Goal: Task Accomplishment & Management: Use online tool/utility

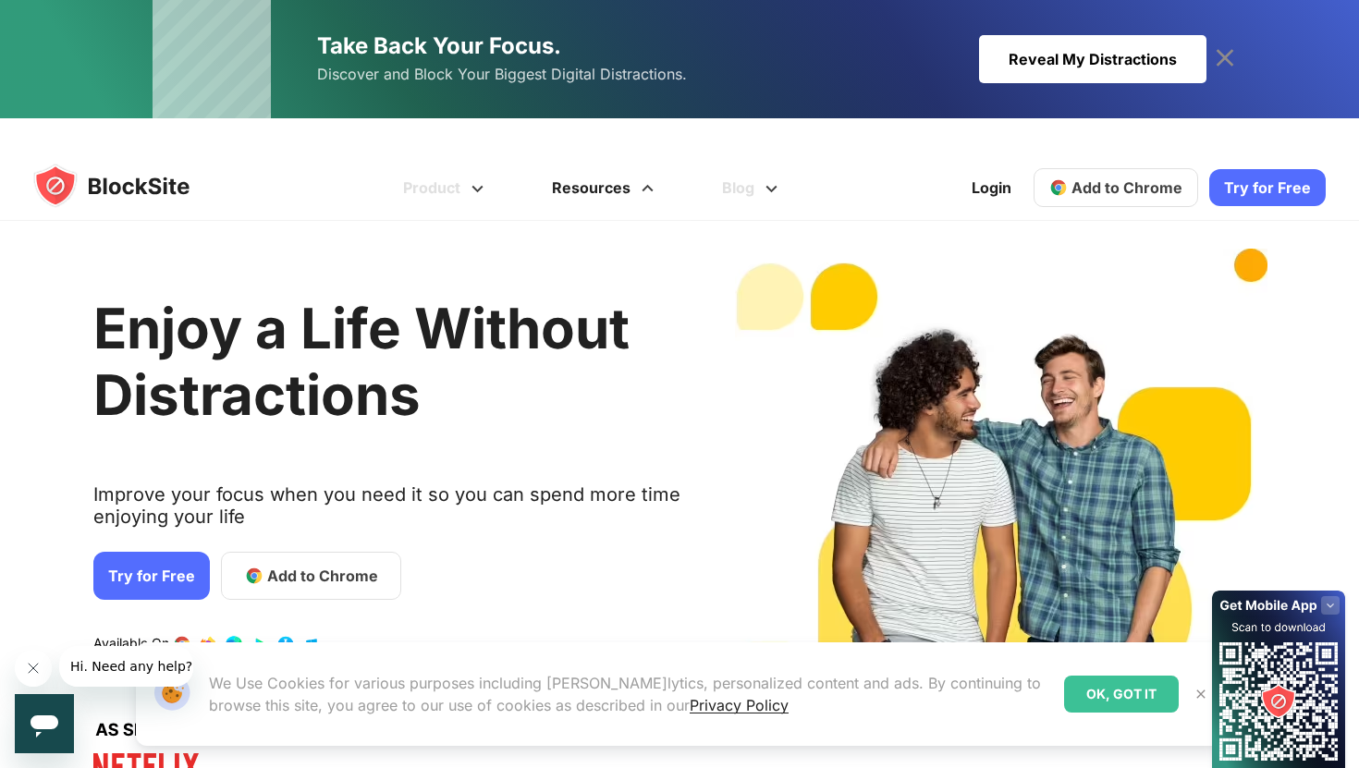
click at [648, 181] on link "Resources" at bounding box center [606, 187] width 170 height 67
click at [1286, 169] on link "Try for Free" at bounding box center [1267, 187] width 117 height 37
click at [1077, 178] on span "Add to Chrome" at bounding box center [1127, 187] width 111 height 18
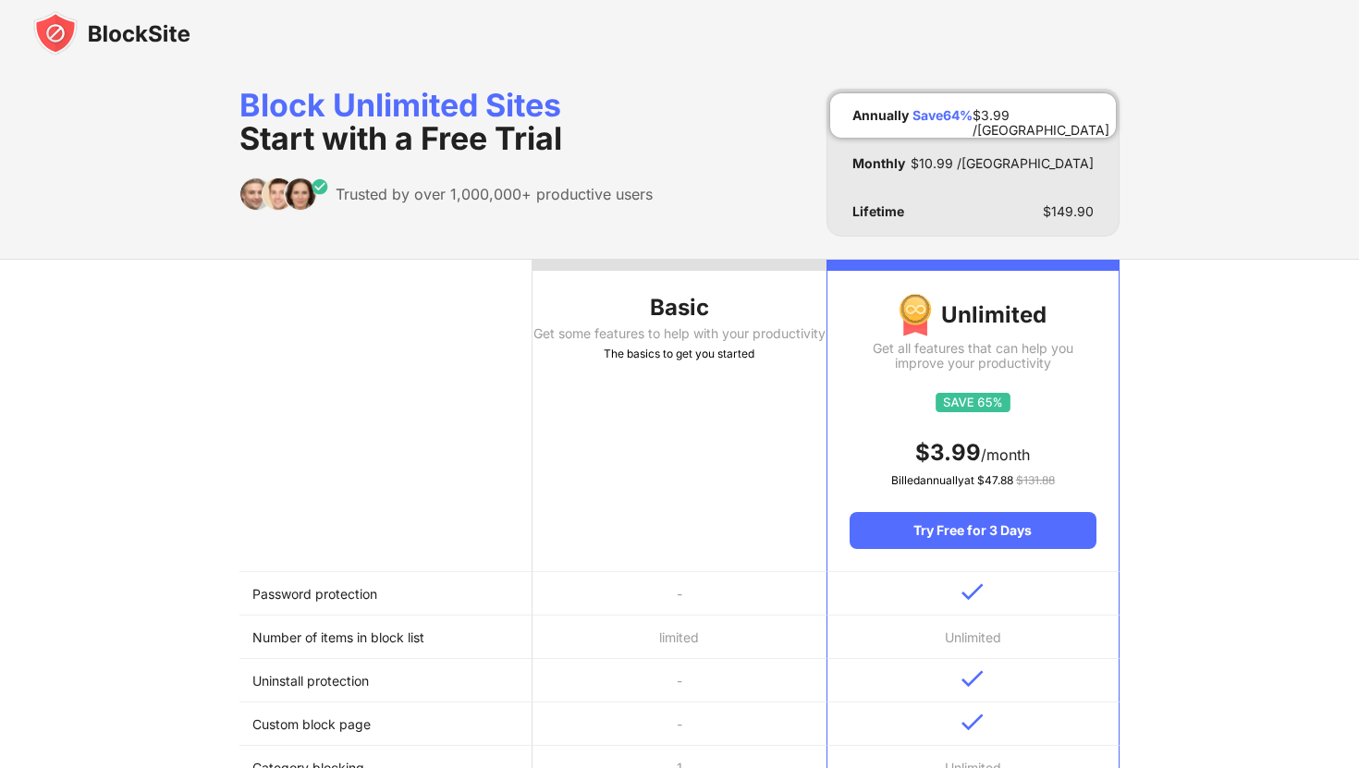
click at [797, 538] on th "Basic Get some features to help with your productivity The basics to get you st…" at bounding box center [679, 416] width 293 height 313
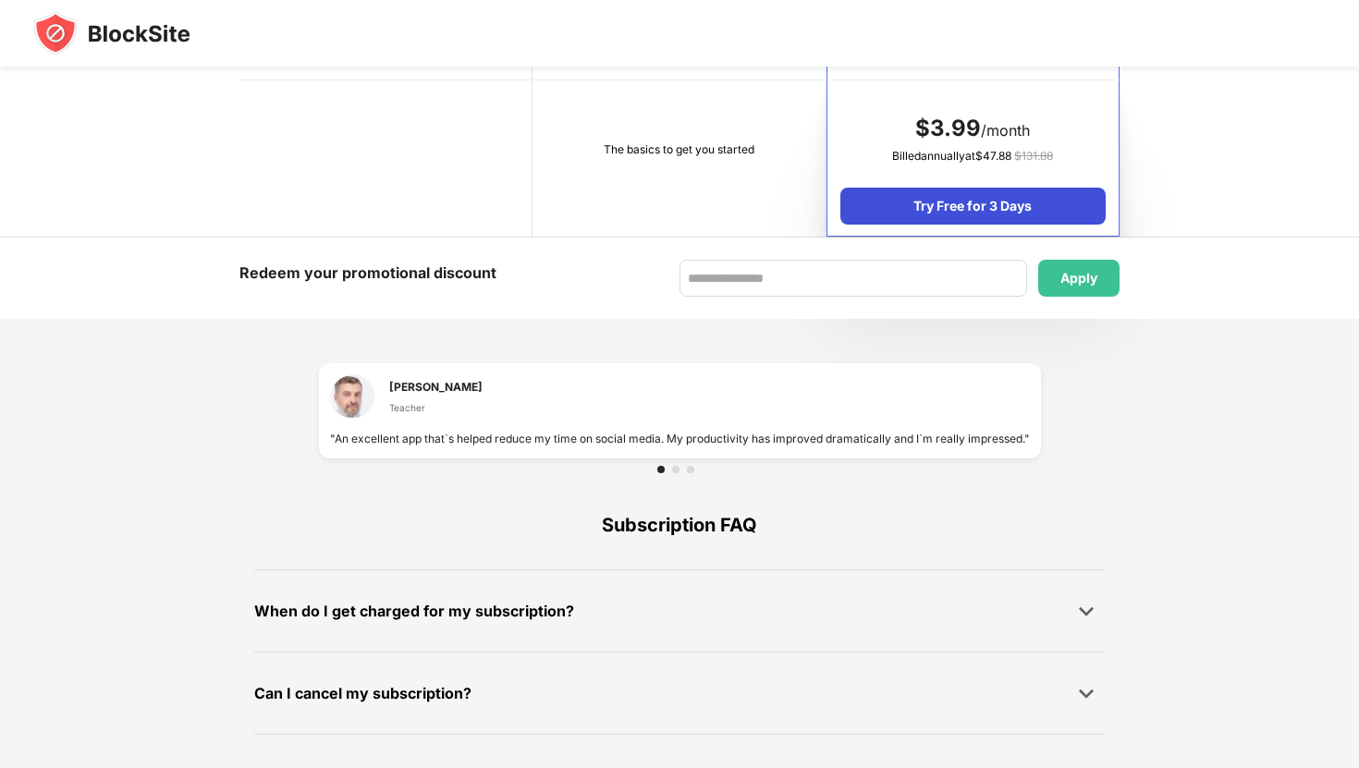
scroll to position [966, 0]
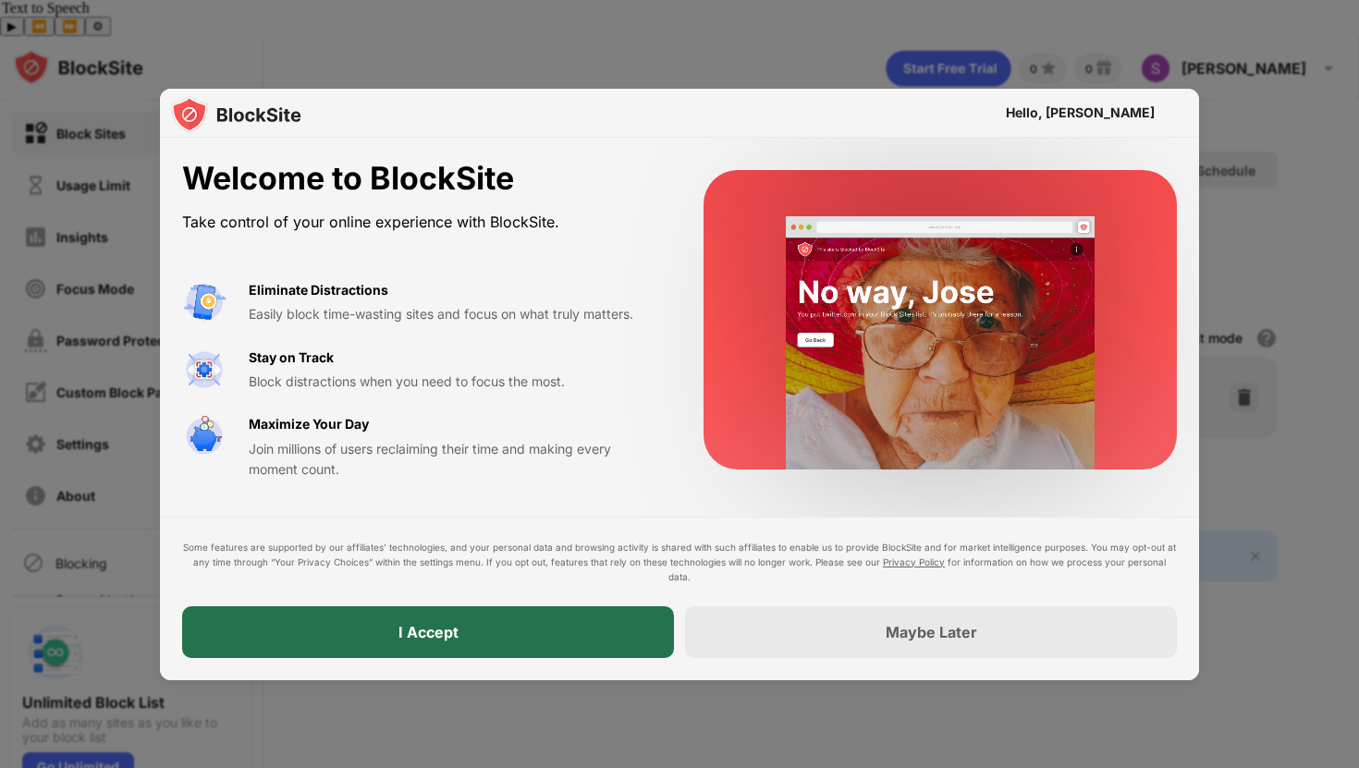
click at [452, 629] on div "I Accept" at bounding box center [429, 632] width 60 height 18
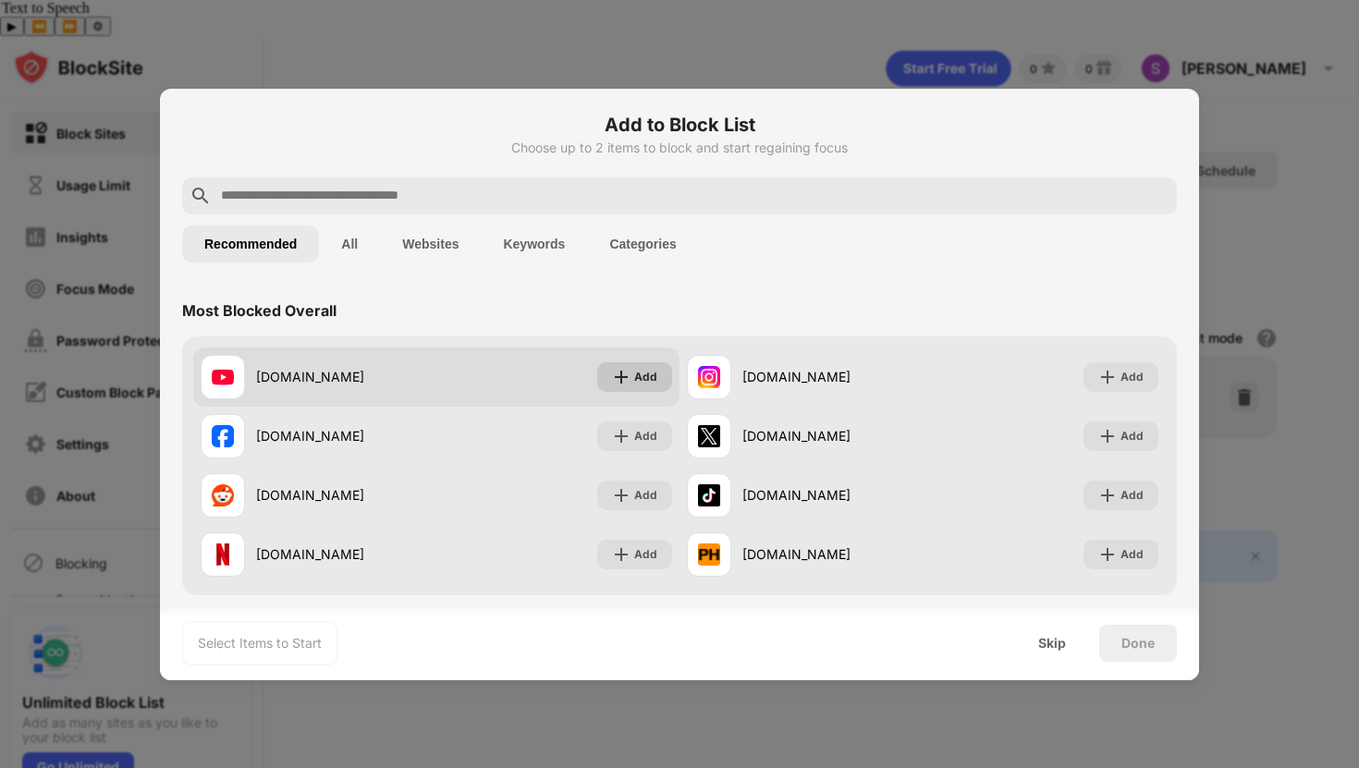
click at [650, 385] on div "Add" at bounding box center [645, 377] width 23 height 18
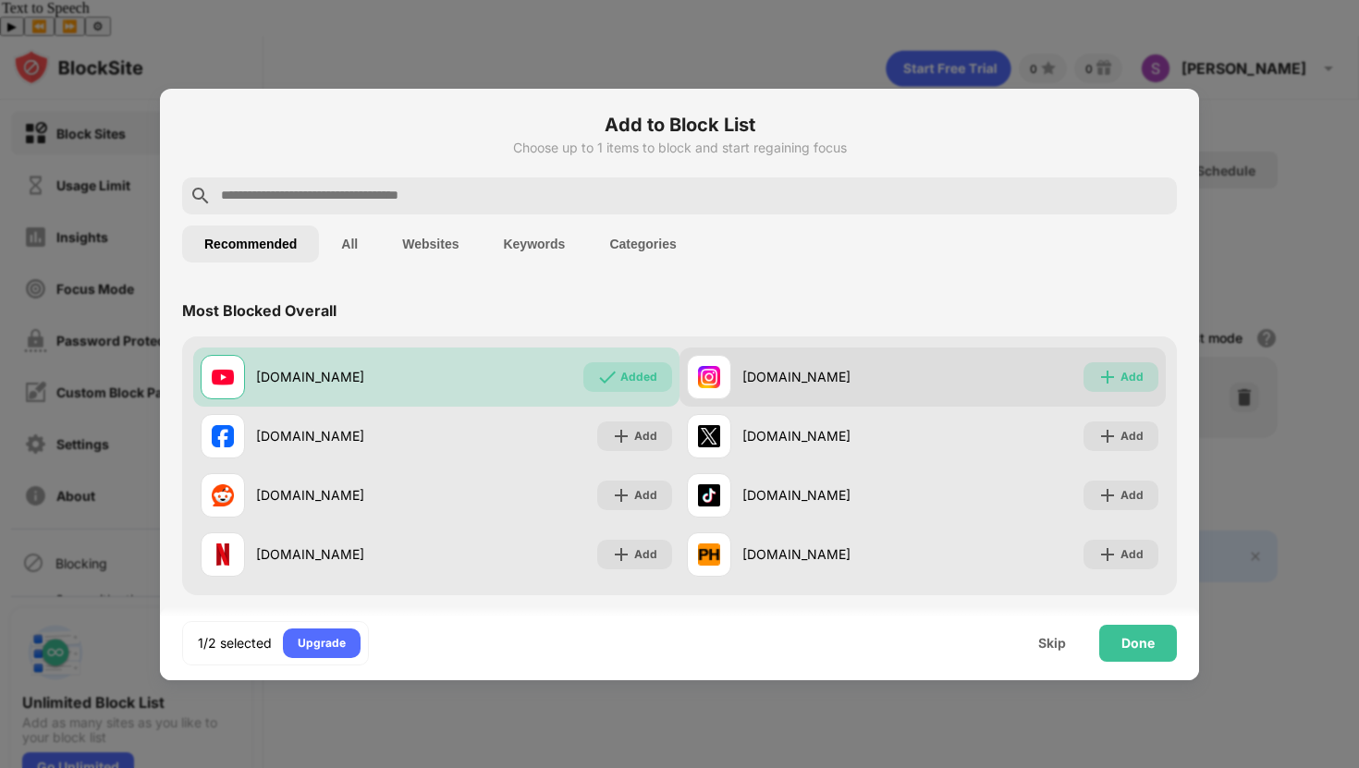
click at [1096, 374] on div "Add" at bounding box center [1121, 377] width 75 height 30
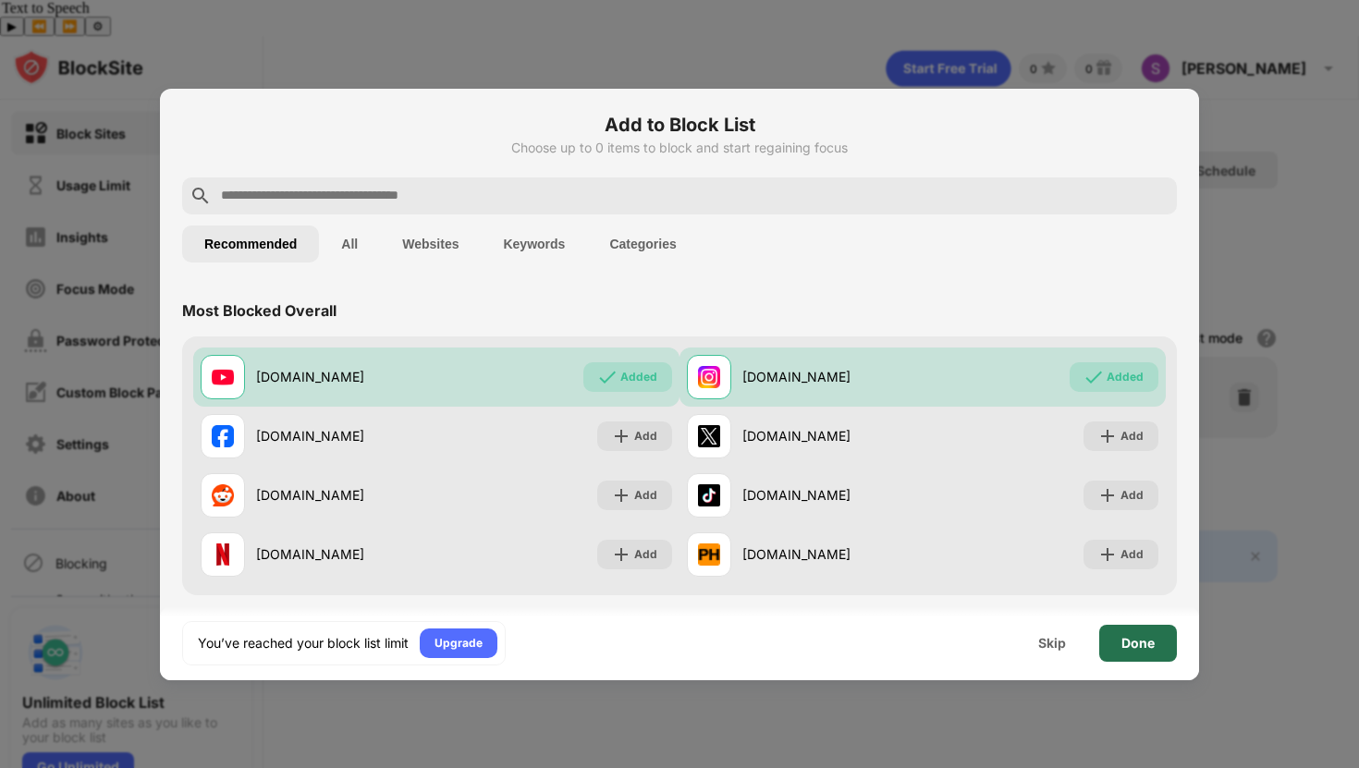
click at [1150, 639] on div "Done" at bounding box center [1138, 643] width 33 height 15
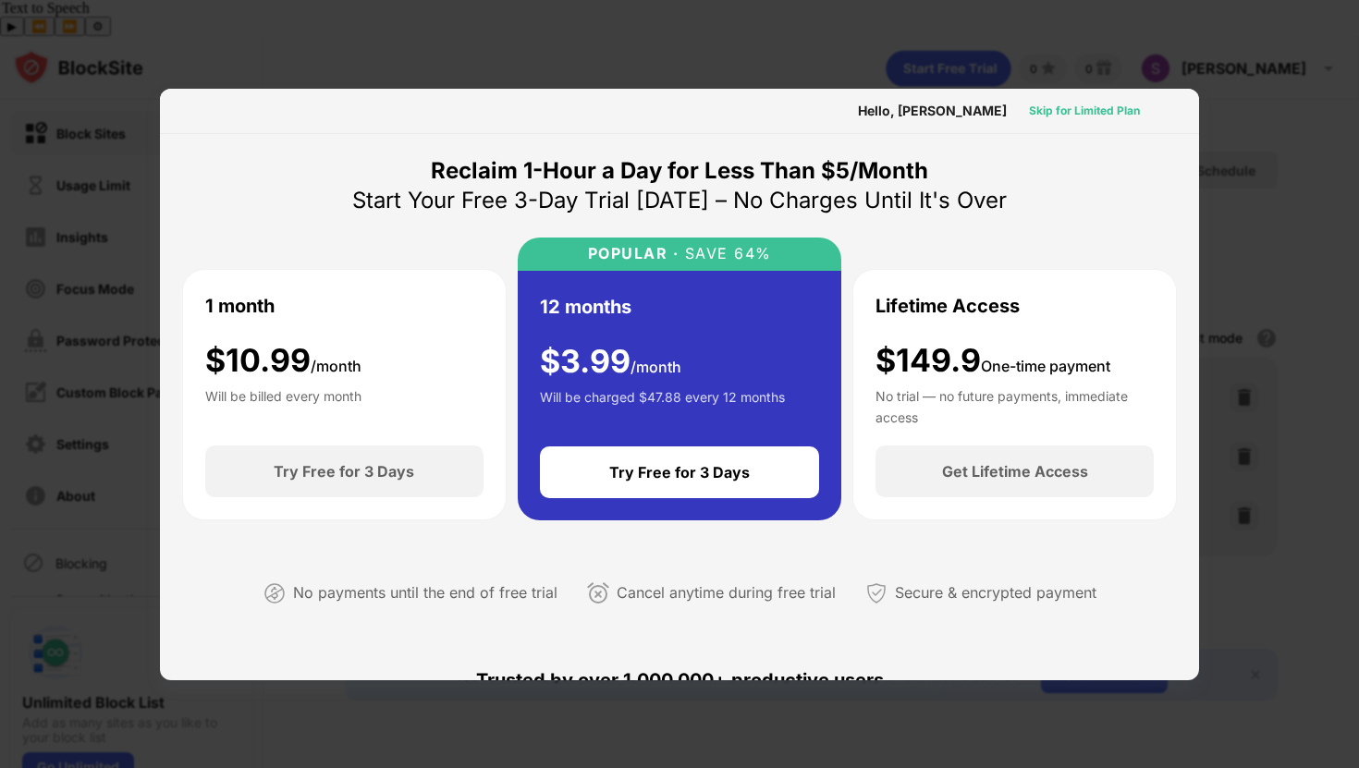
click at [1071, 103] on div "Skip for Limited Plan" at bounding box center [1084, 111] width 111 height 18
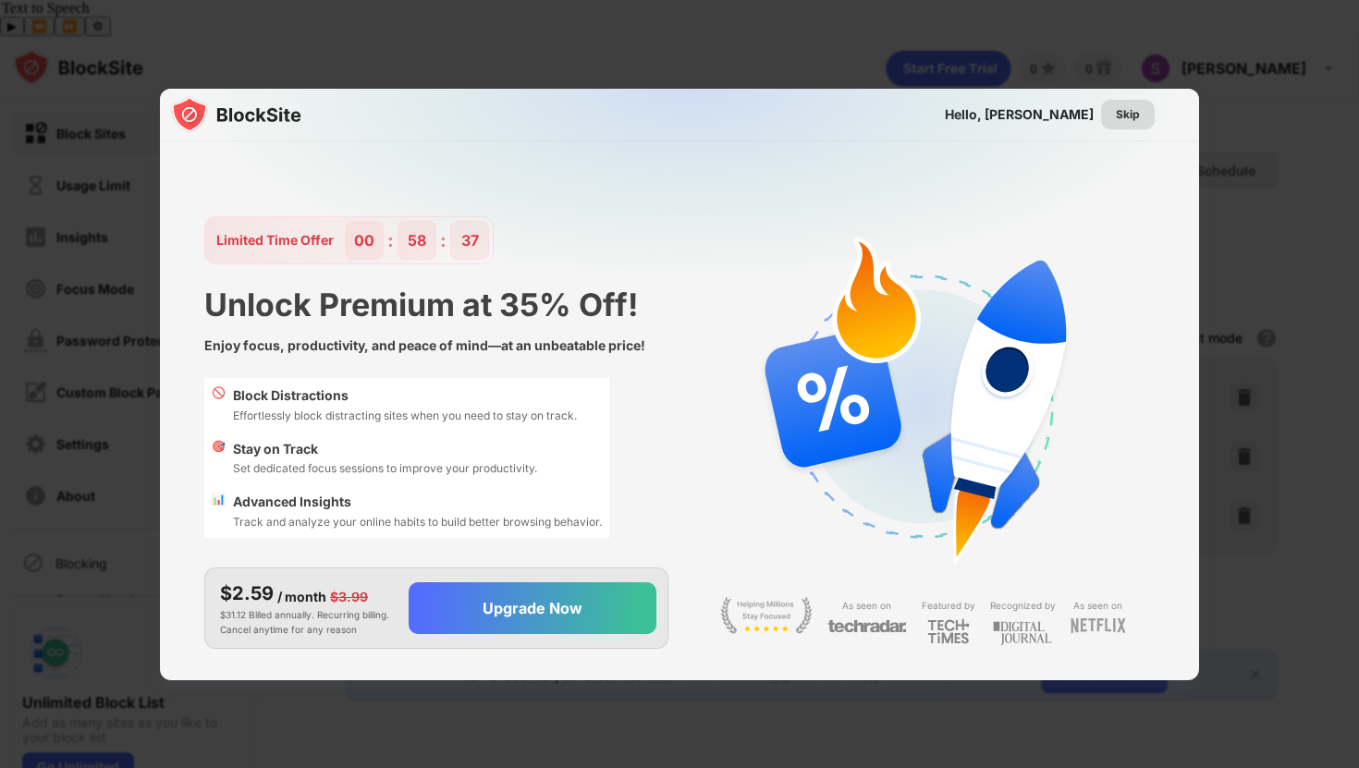
click at [1128, 107] on div "Skip" at bounding box center [1128, 114] width 24 height 18
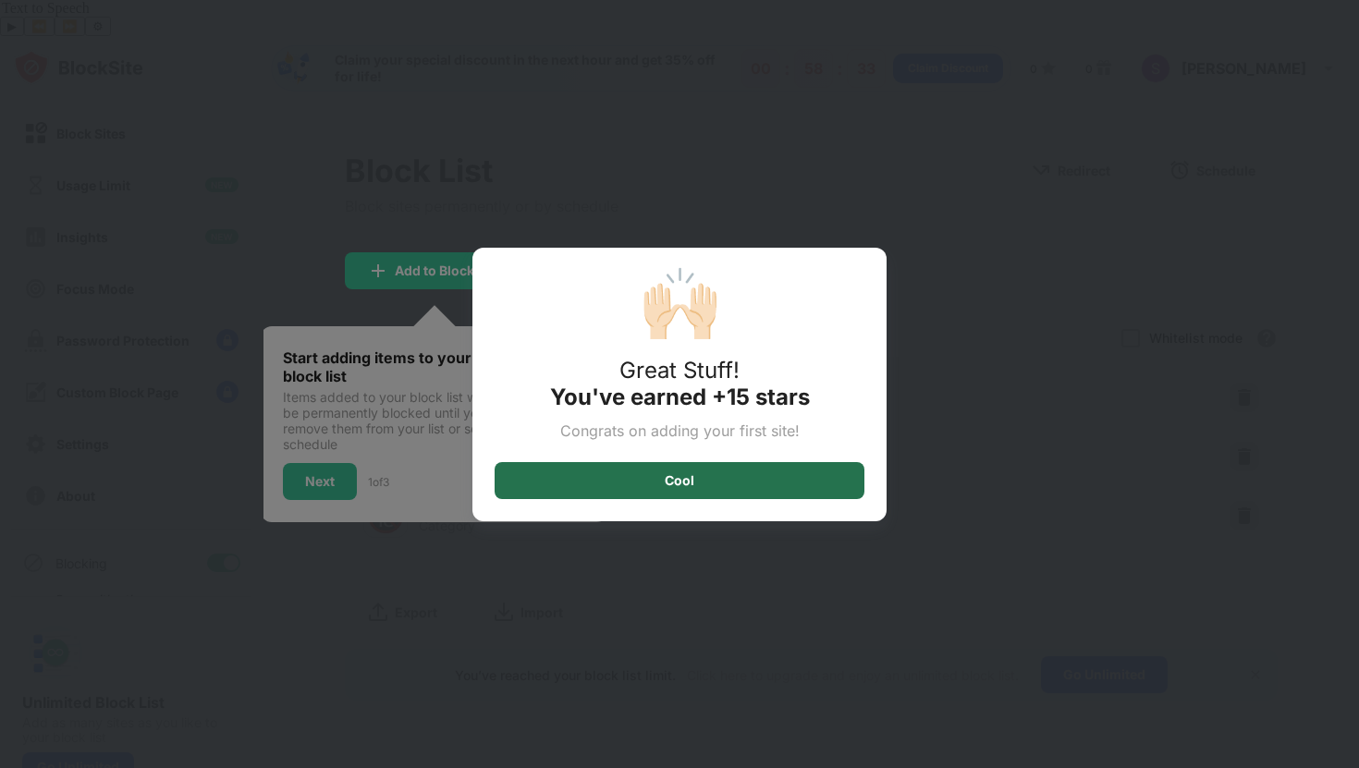
click at [655, 488] on div "Cool" at bounding box center [680, 480] width 370 height 37
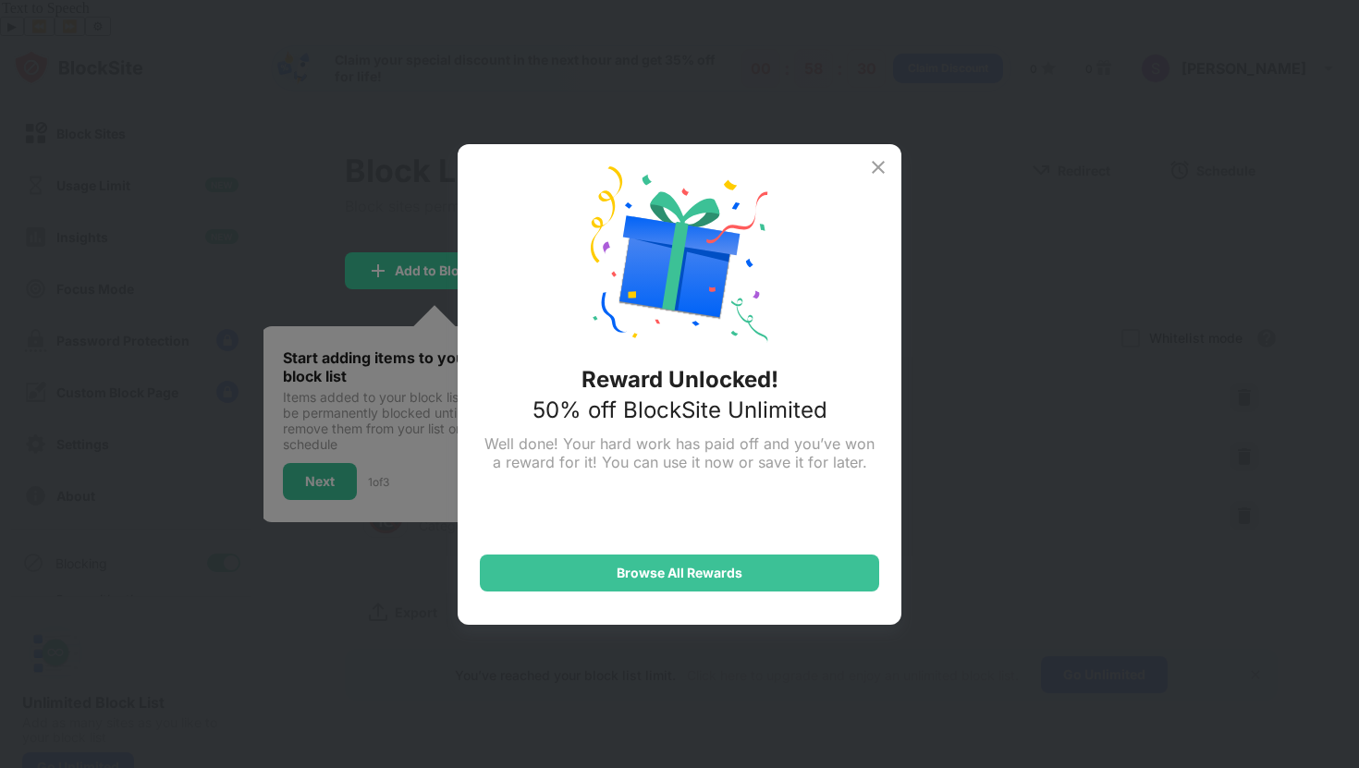
click at [878, 165] on img at bounding box center [878, 167] width 22 height 22
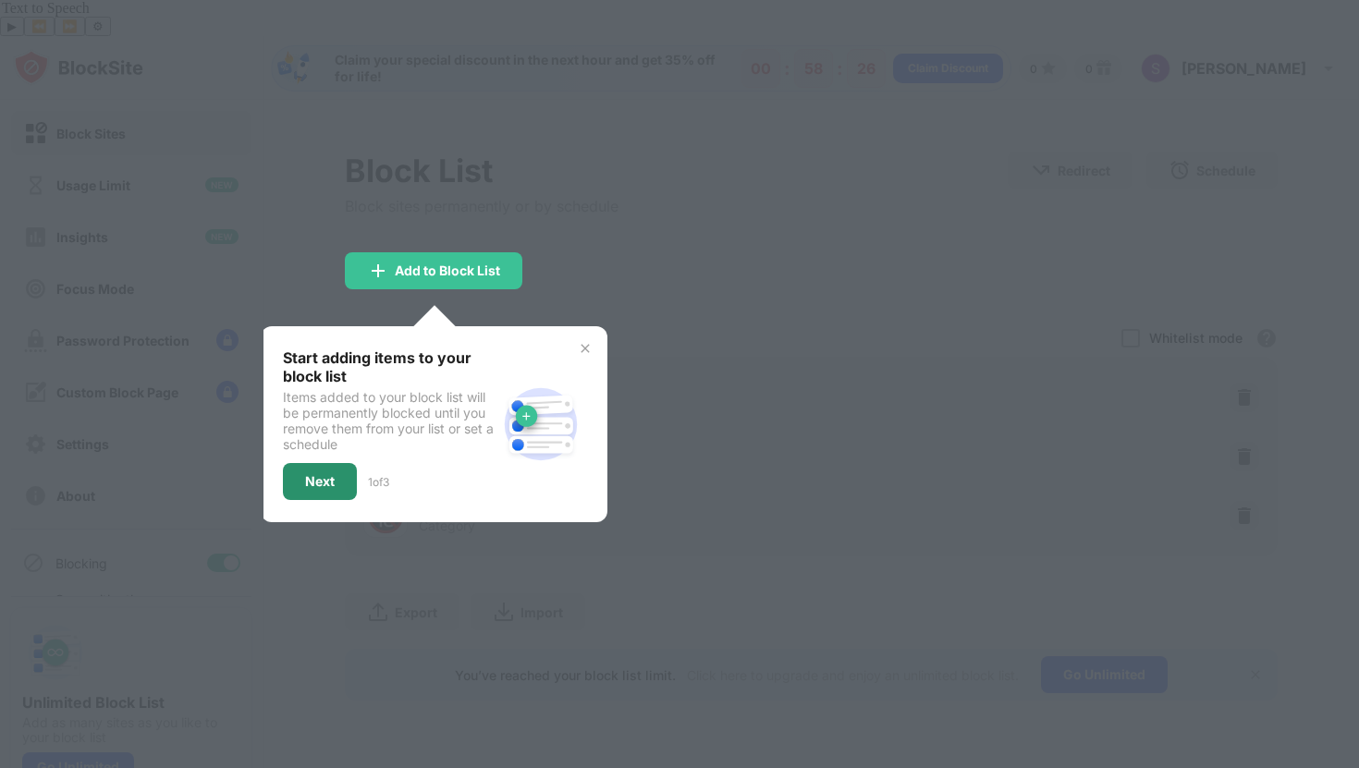
click at [337, 463] on div "Next" at bounding box center [320, 481] width 74 height 37
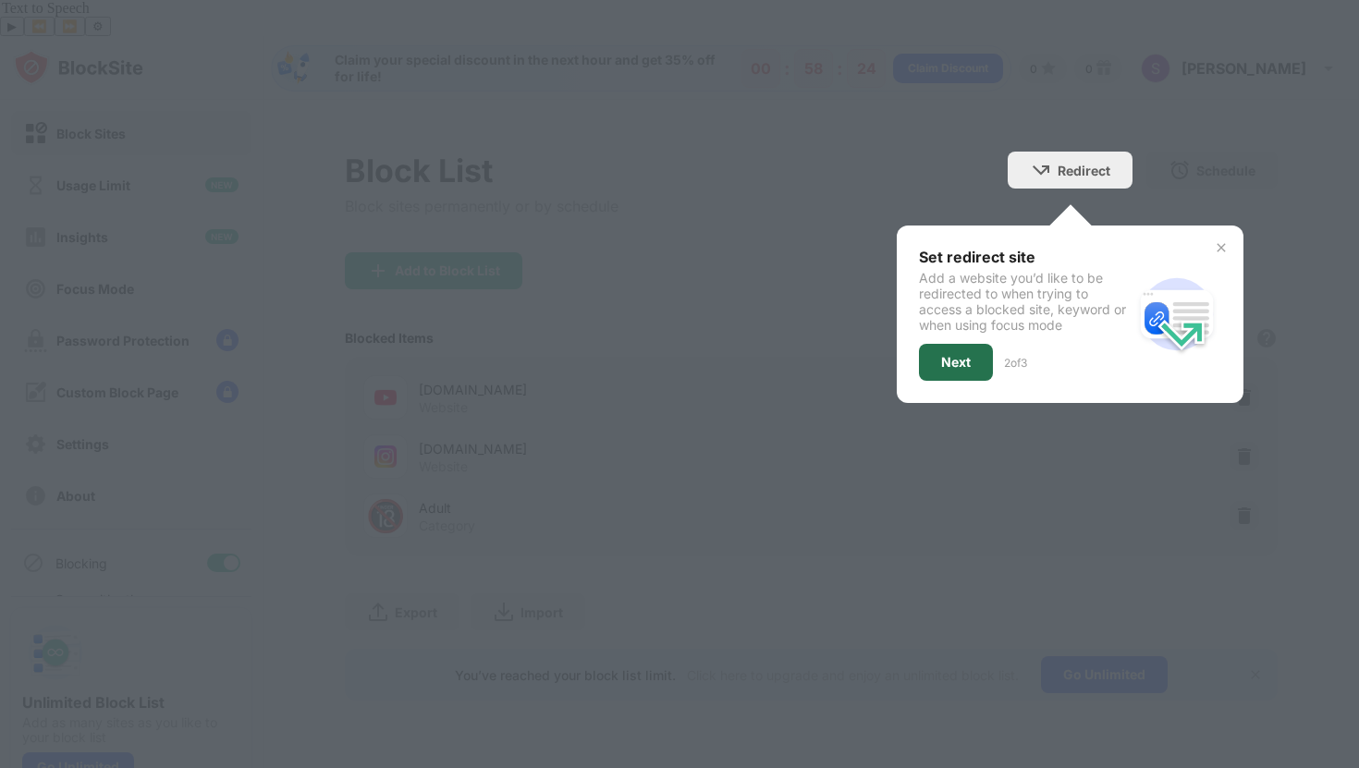
click at [969, 355] on div "Next" at bounding box center [956, 362] width 30 height 15
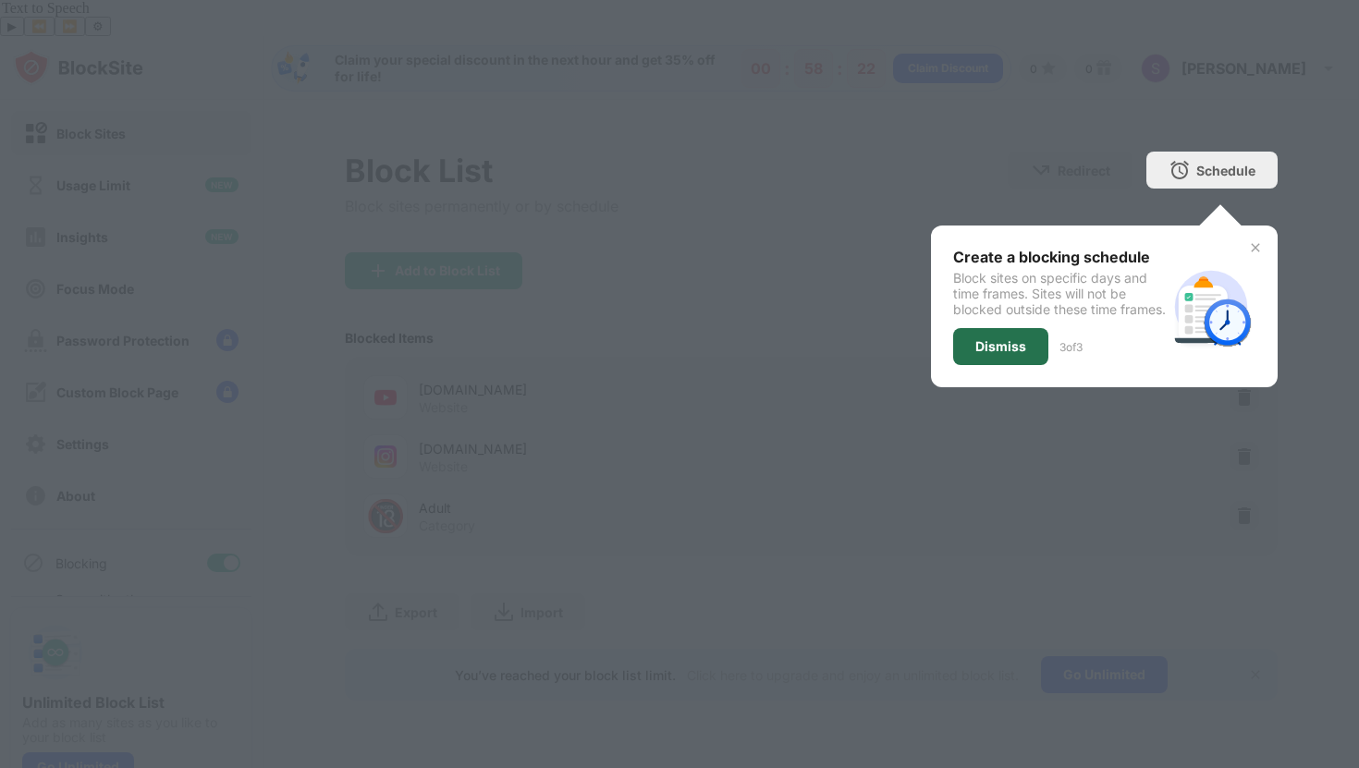
click at [1013, 336] on div "Dismiss" at bounding box center [1000, 346] width 95 height 37
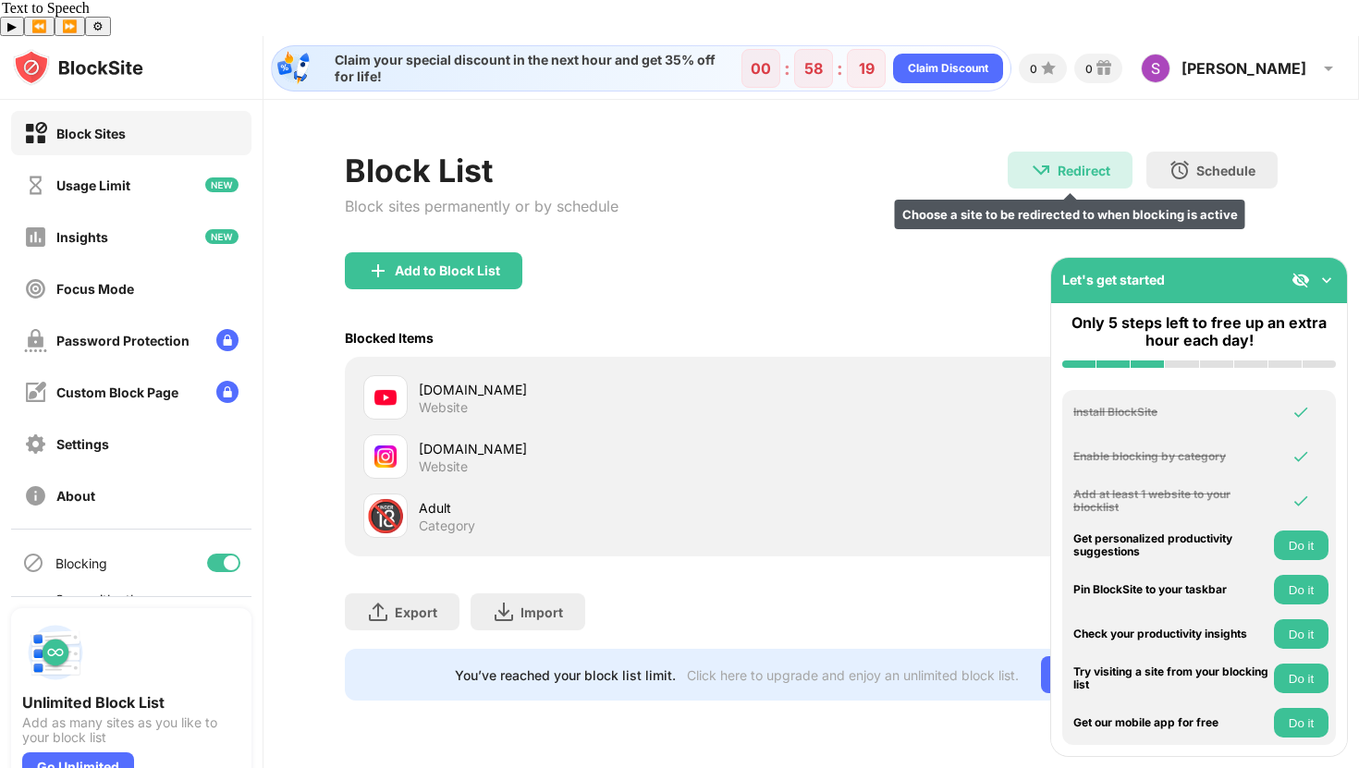
click at [1049, 159] on img at bounding box center [1041, 170] width 22 height 22
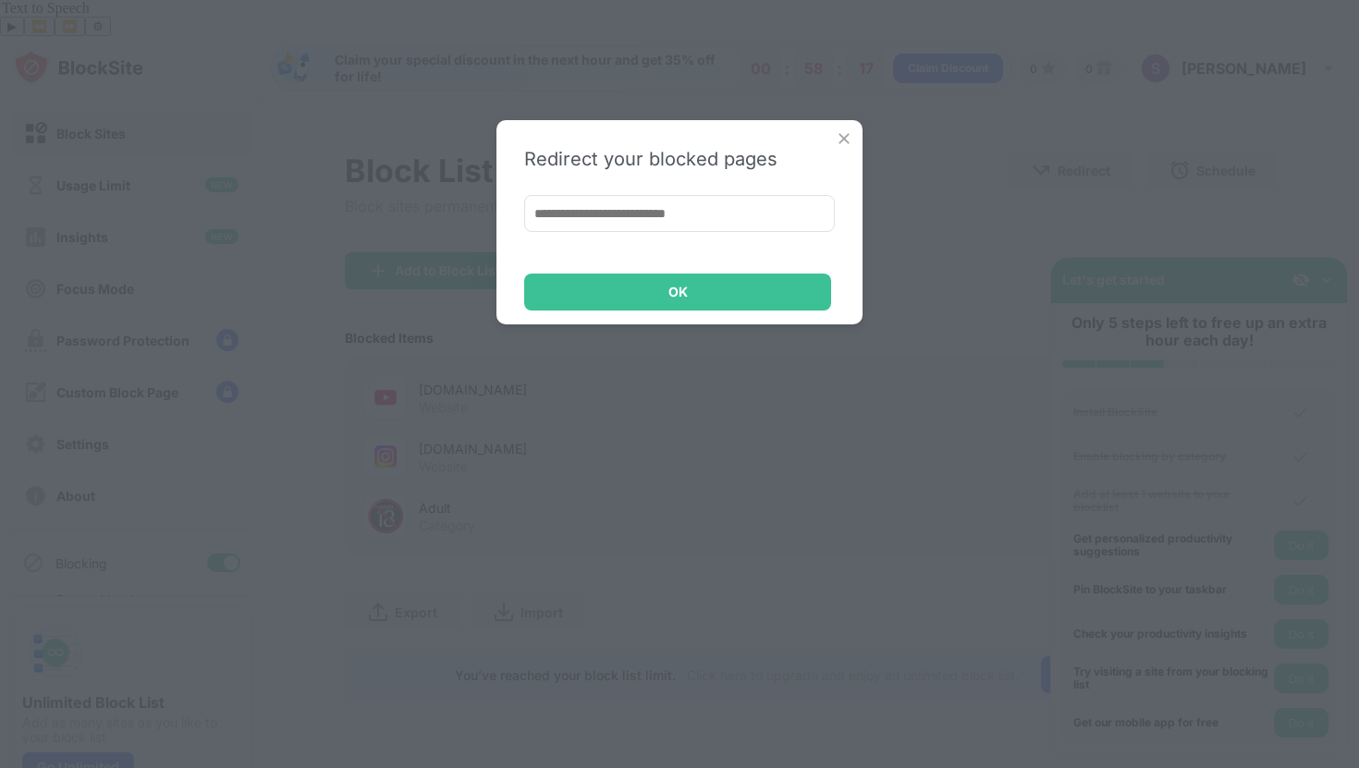
click at [727, 218] on input at bounding box center [679, 213] width 311 height 37
type input "**********"
click at [658, 314] on div "**********" at bounding box center [680, 222] width 366 height 204
click at [658, 288] on div "OK" at bounding box center [677, 292] width 307 height 37
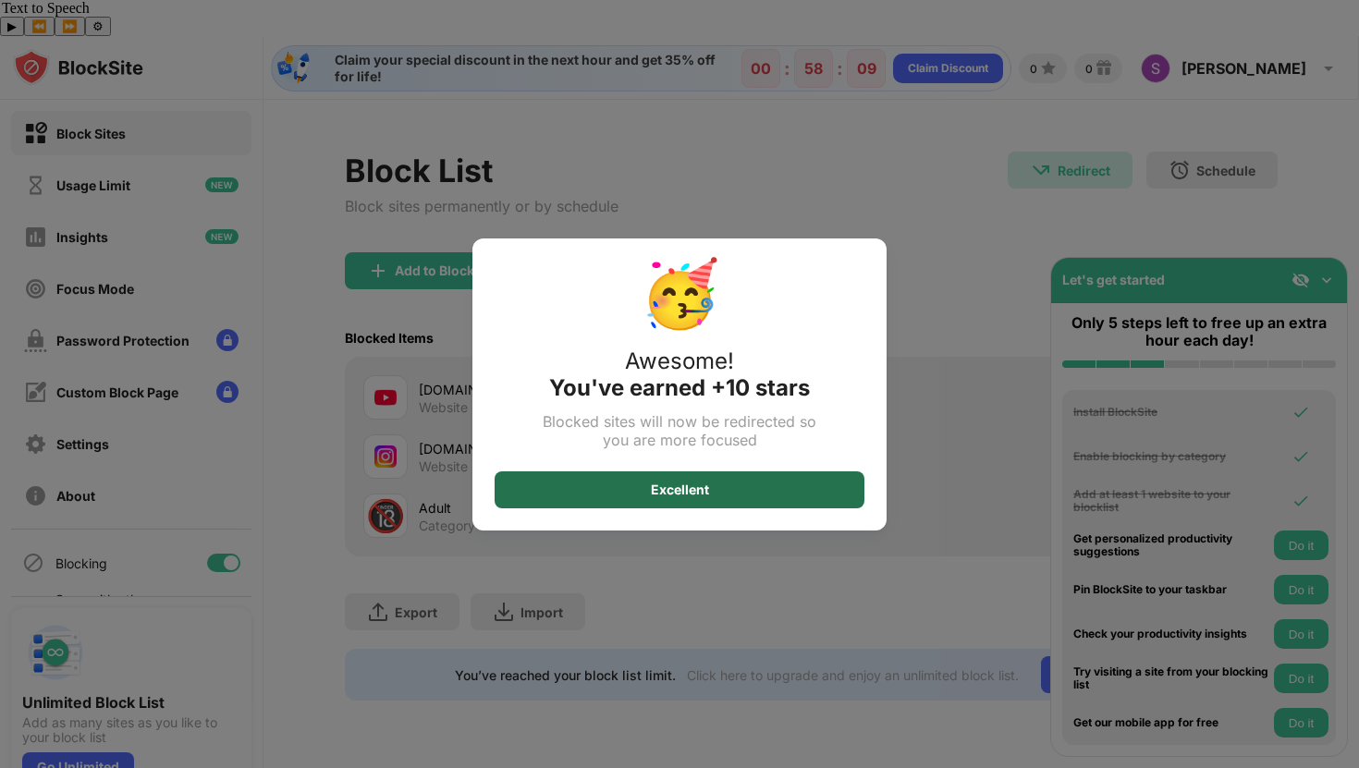
click at [627, 483] on div "Excellent" at bounding box center [680, 490] width 370 height 37
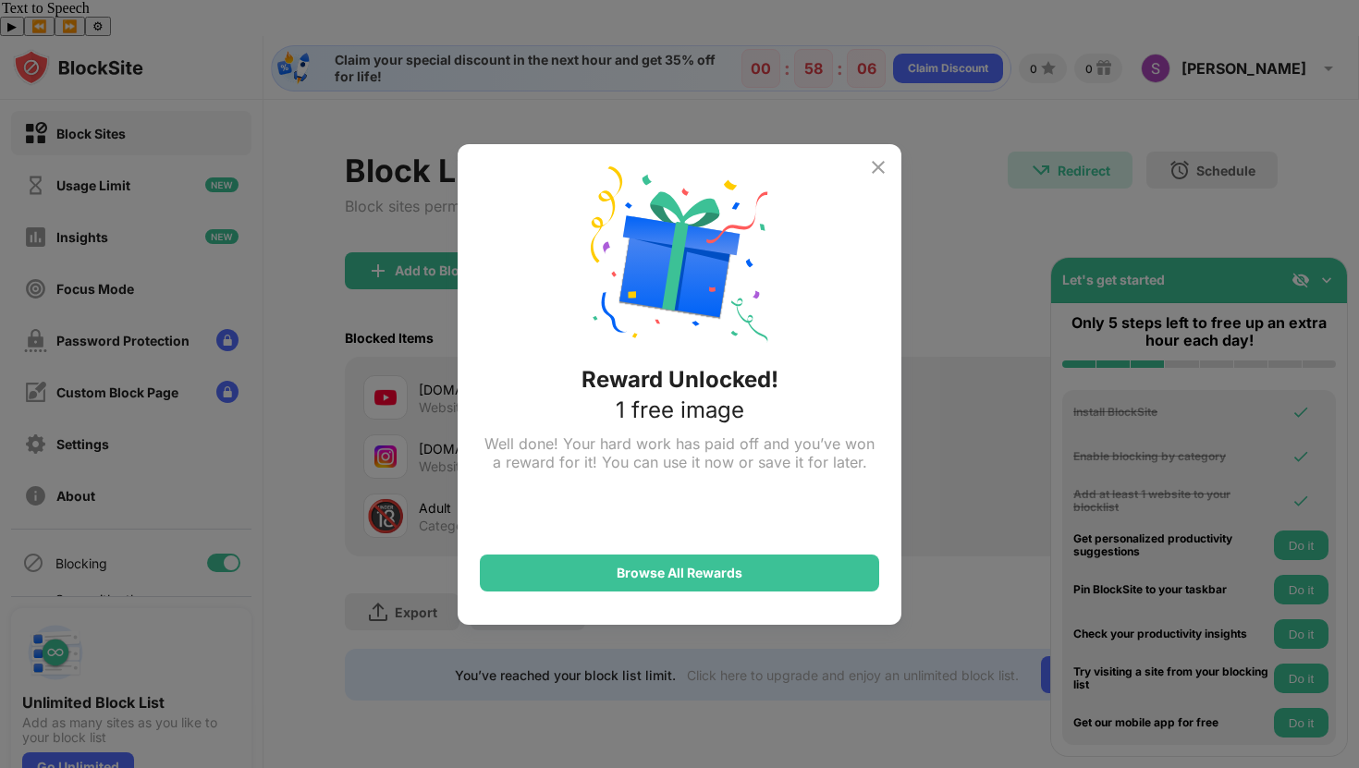
click at [879, 168] on img at bounding box center [878, 167] width 22 height 22
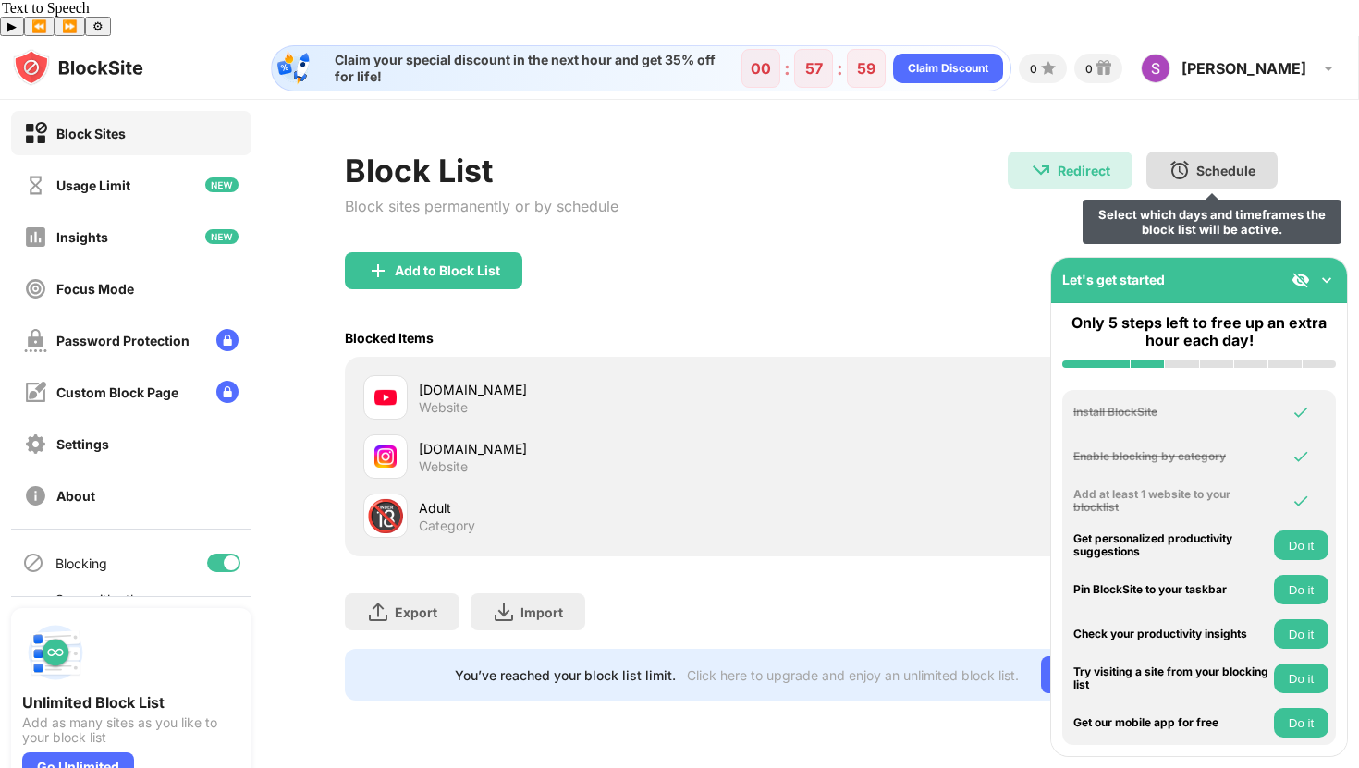
click at [1221, 163] on div "Schedule" at bounding box center [1225, 171] width 59 height 16
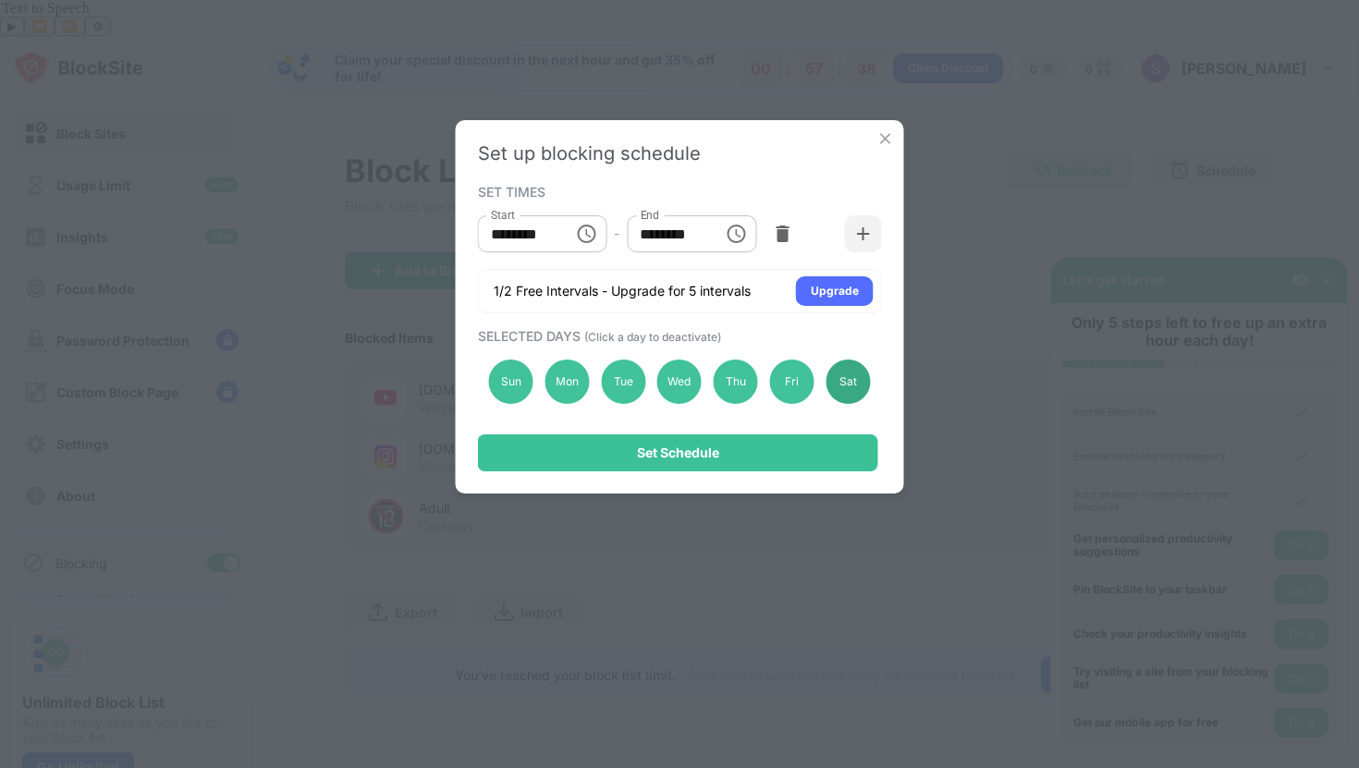
click at [852, 395] on div "Sat" at bounding box center [848, 382] width 44 height 44
click at [853, 367] on div "Sat" at bounding box center [848, 382] width 44 height 44
click at [886, 134] on img at bounding box center [886, 138] width 18 height 18
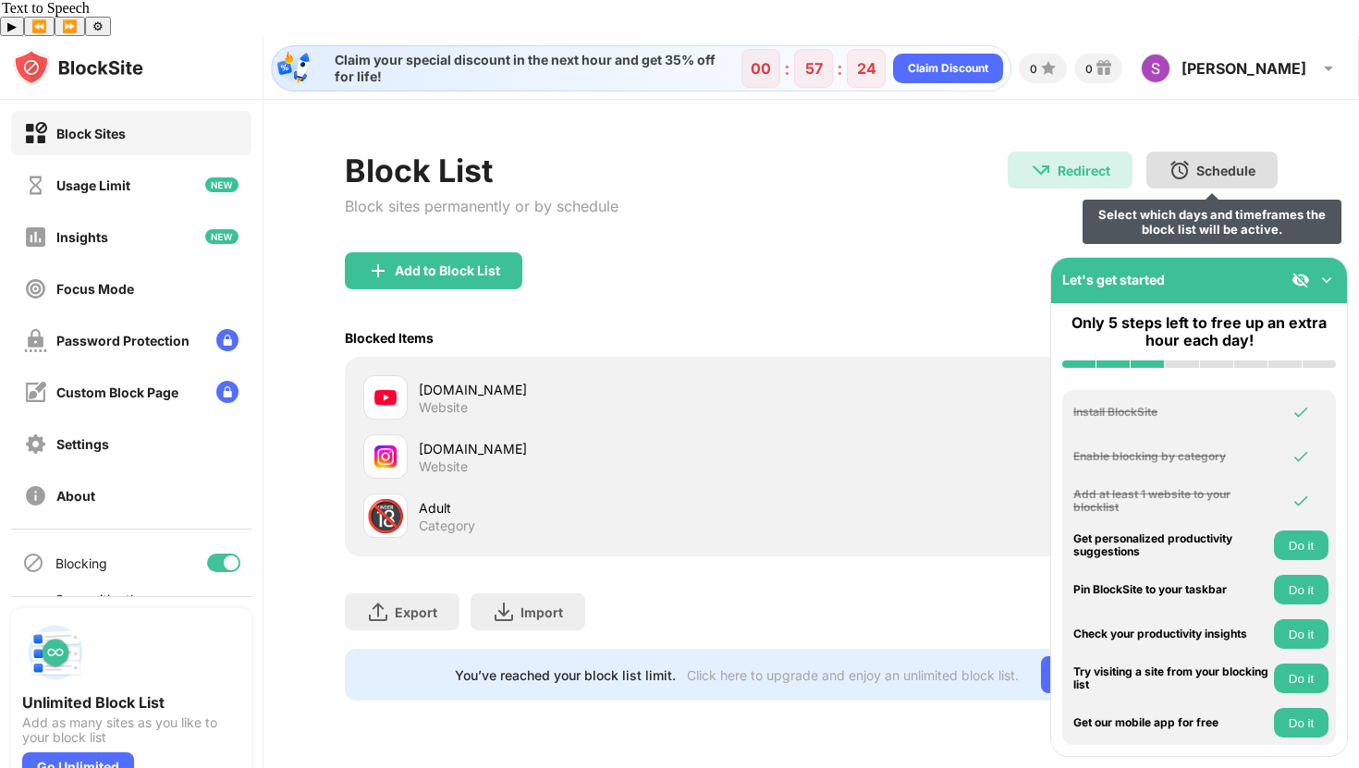
click at [1178, 159] on img at bounding box center [1180, 170] width 22 height 22
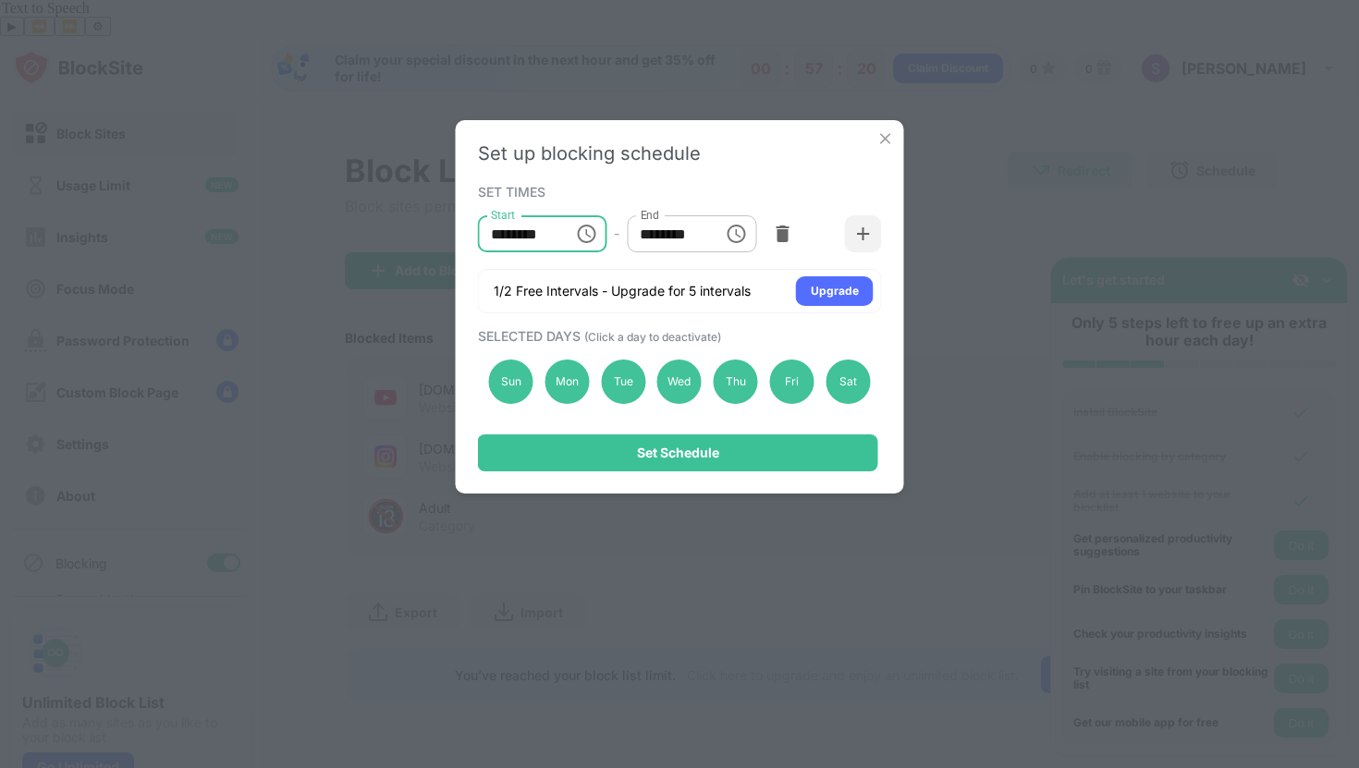
click at [545, 245] on input "********" at bounding box center [519, 233] width 83 height 37
click at [577, 238] on icon "Choose time, selected time is 10:00 AM" at bounding box center [586, 234] width 22 height 22
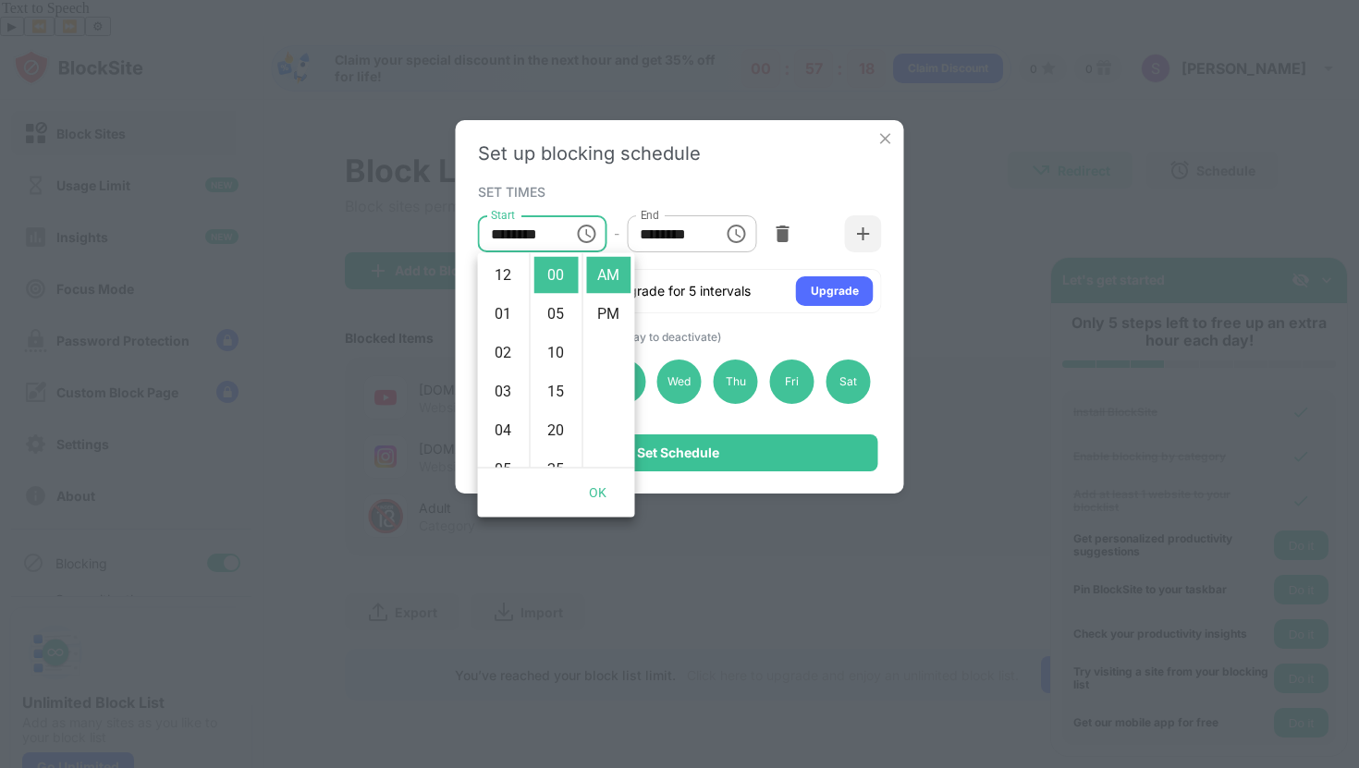
scroll to position [388, 0]
click at [497, 294] on li "09" at bounding box center [504, 305] width 44 height 37
type input "********"
click at [688, 229] on input "********" at bounding box center [668, 233] width 83 height 37
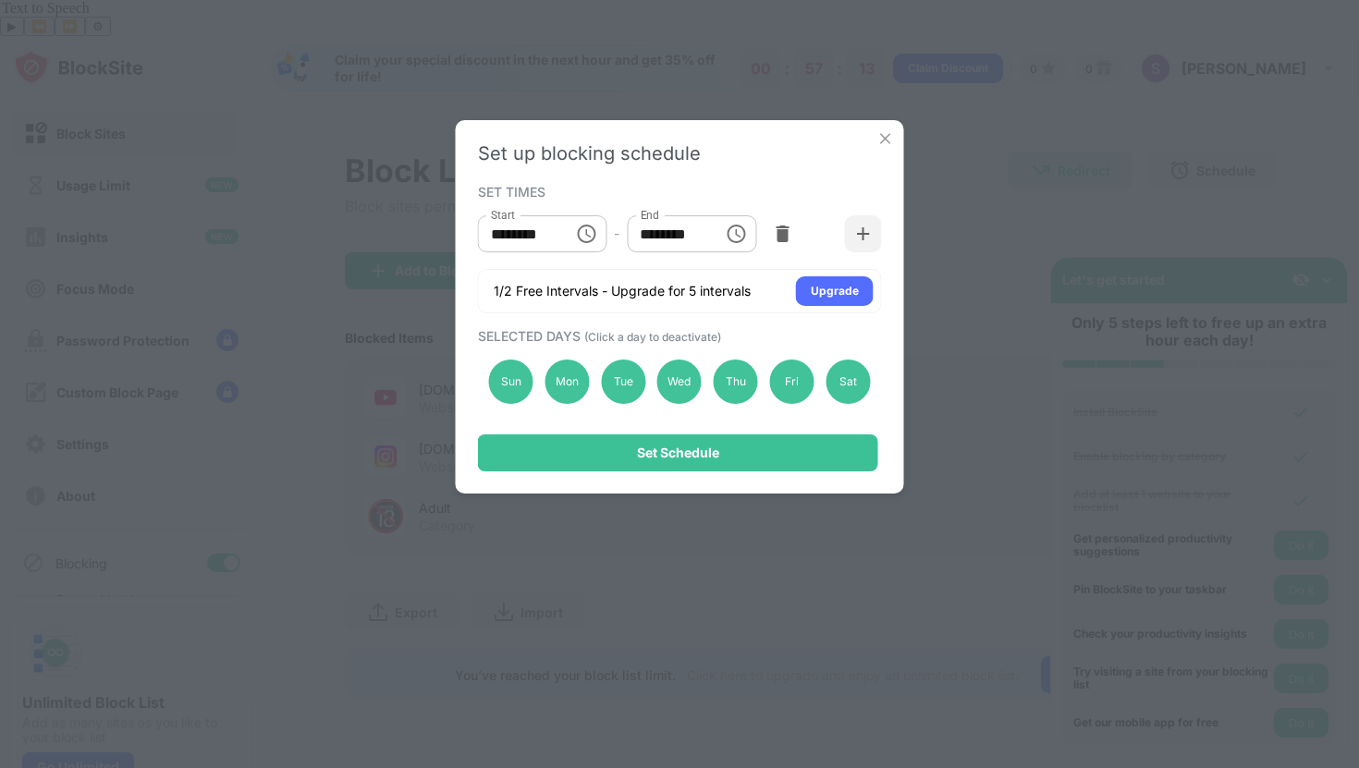
click at [664, 231] on input "********" at bounding box center [668, 233] width 83 height 37
click at [645, 239] on input "********" at bounding box center [668, 233] width 83 height 37
click at [739, 239] on icon "Choose time, selected time is 1:00 PM" at bounding box center [736, 234] width 22 height 22
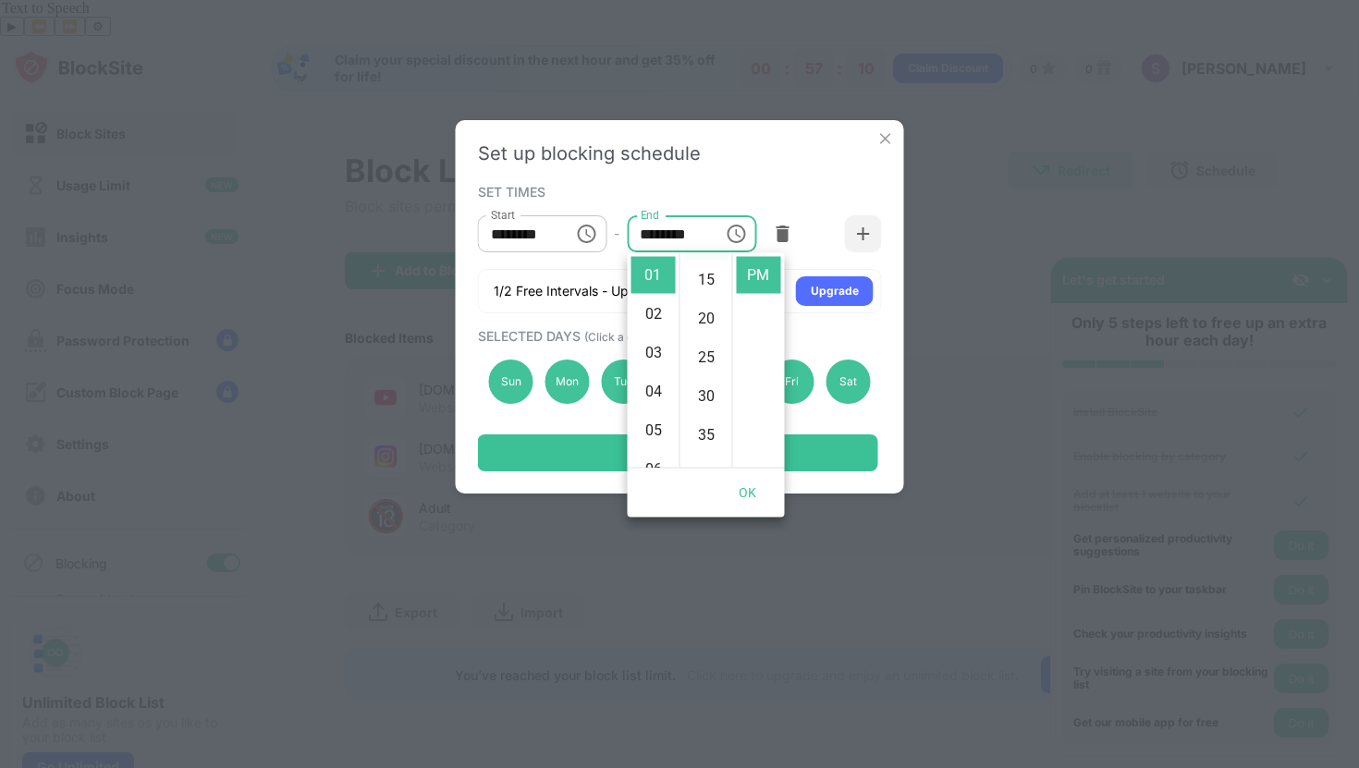
scroll to position [113, 0]
click at [644, 432] on li "05" at bounding box center [654, 430] width 44 height 37
type input "********"
click at [744, 495] on button "OK" at bounding box center [747, 493] width 59 height 34
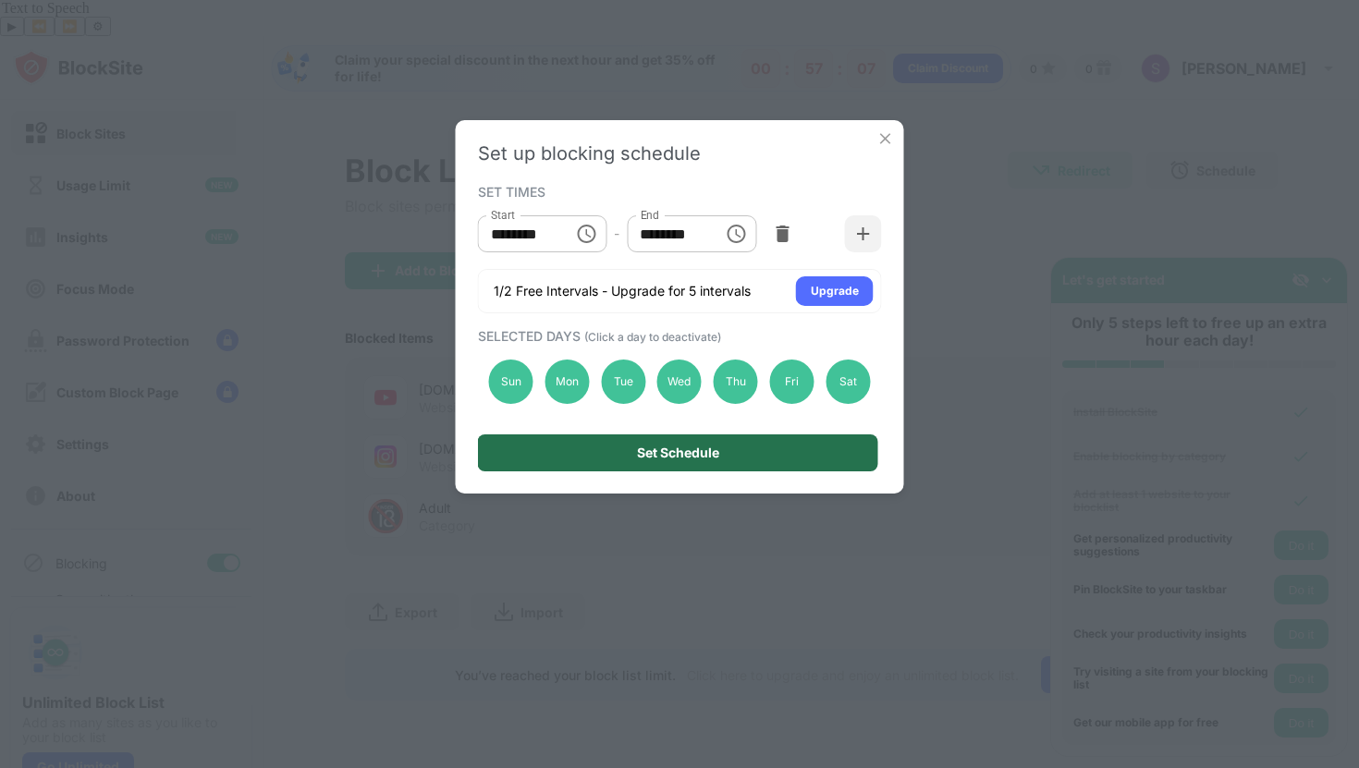
click at [715, 458] on div "Set Schedule" at bounding box center [678, 453] width 82 height 15
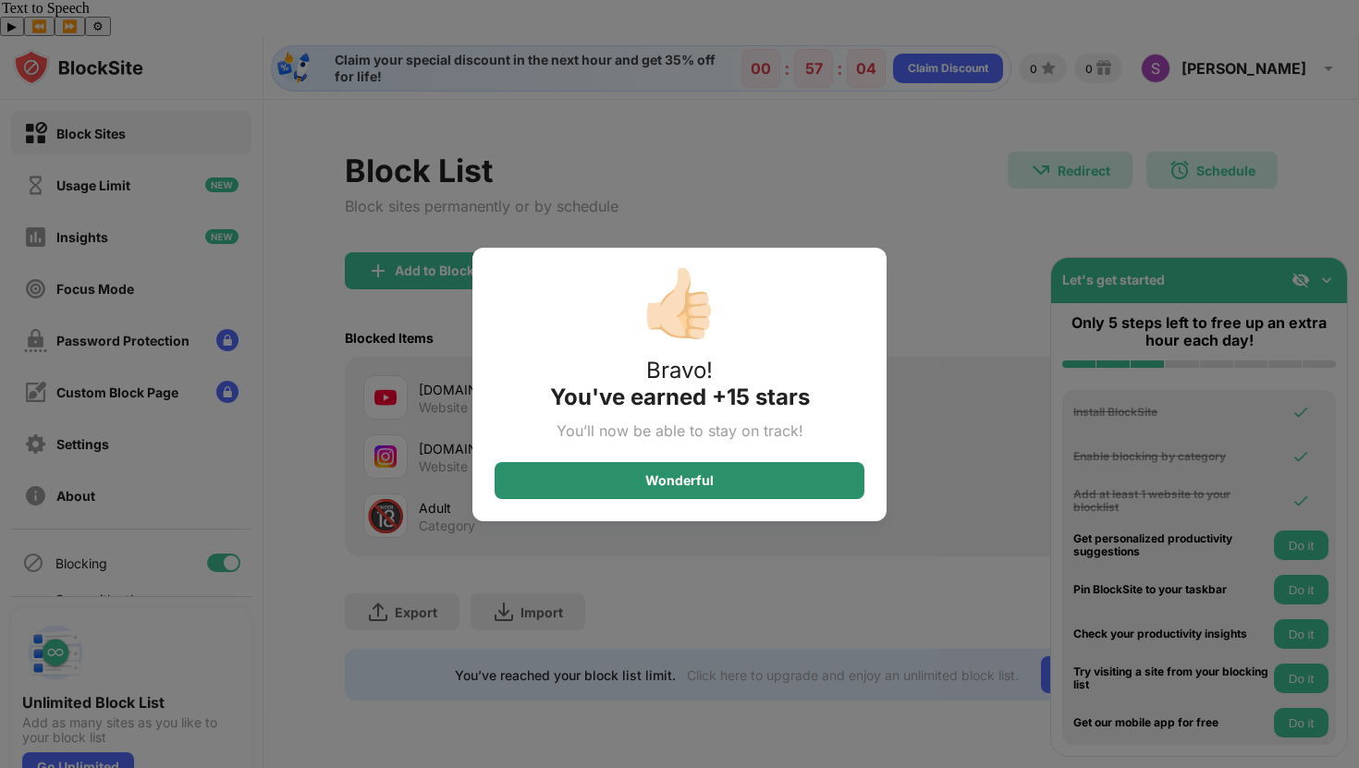
click at [701, 476] on div "Wonderful" at bounding box center [679, 480] width 68 height 15
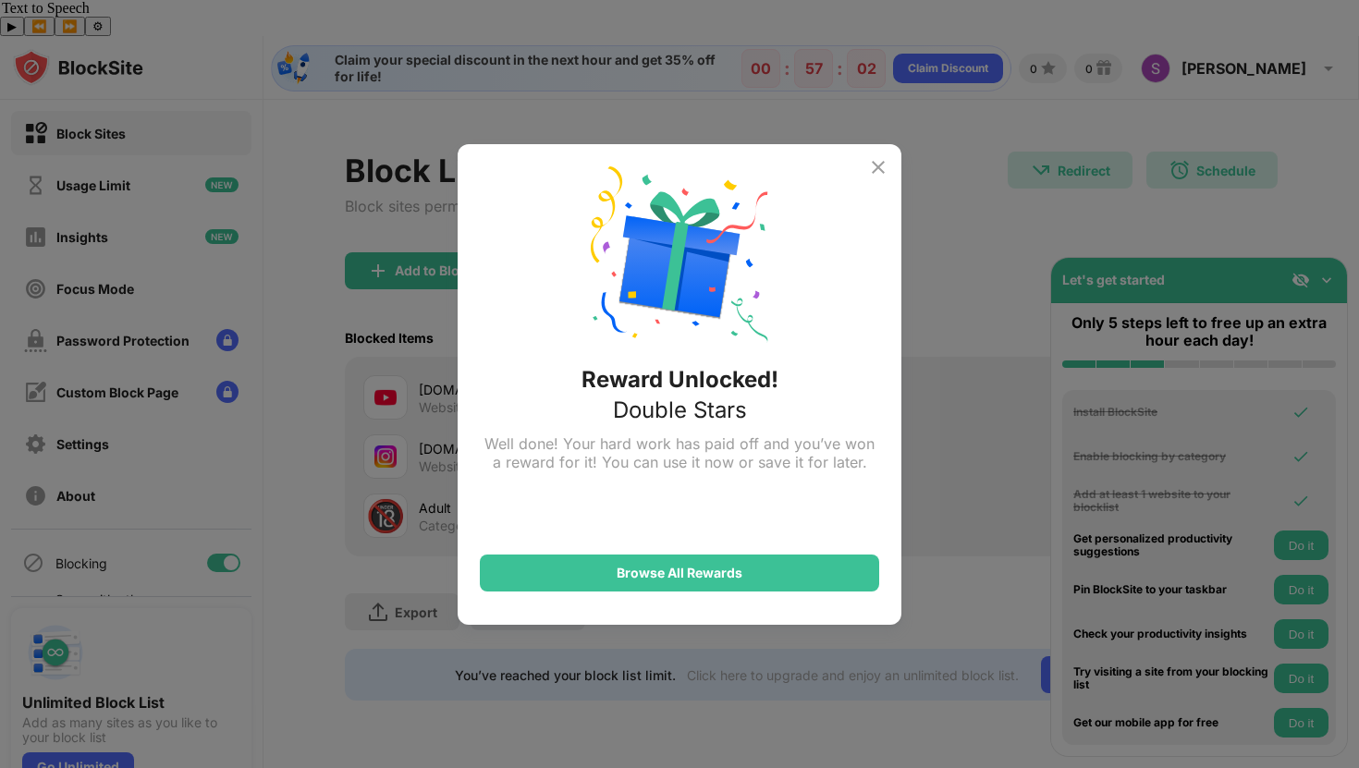
click at [879, 178] on div "Reward Unlocked! Double Stars Well done! Your hard work has paid off and you’ve…" at bounding box center [680, 384] width 444 height 481
click at [879, 166] on img at bounding box center [878, 167] width 22 height 22
